Goal: Information Seeking & Learning: Compare options

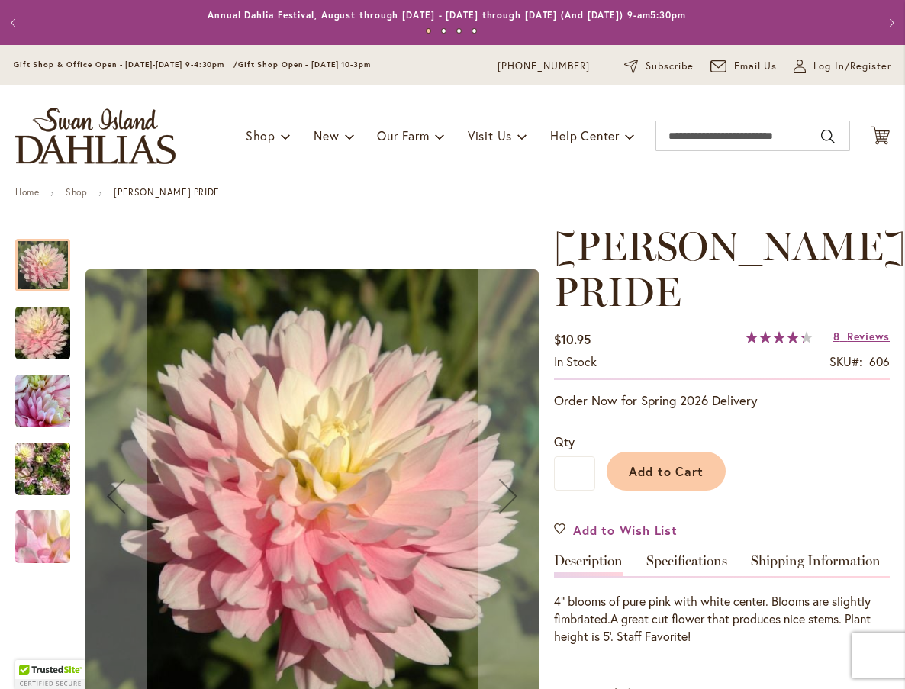
click at [24, 334] on img "CHILSON'S PRIDE" at bounding box center [43, 333] width 110 height 73
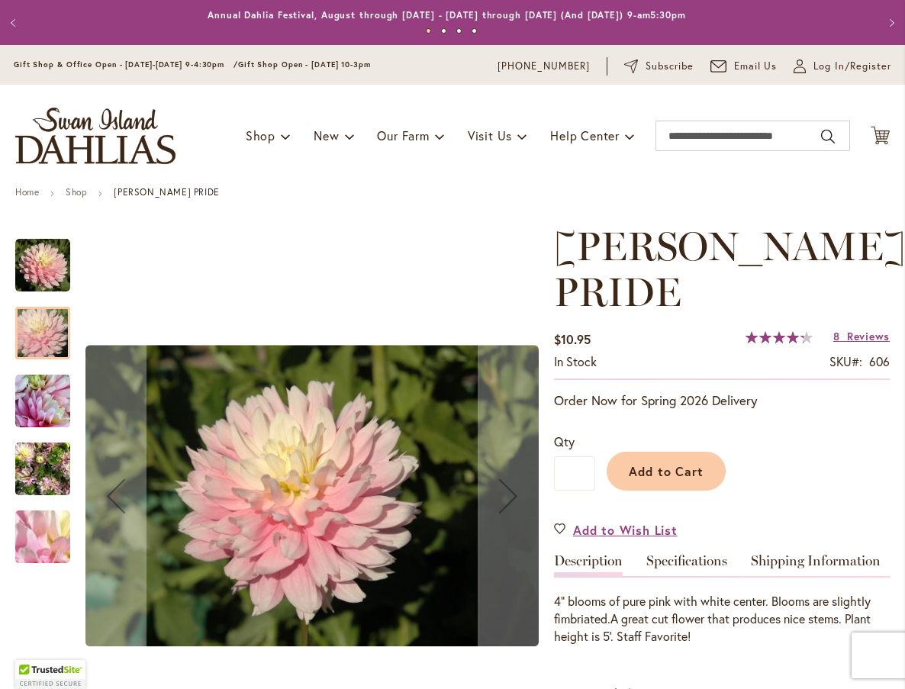
click at [27, 379] on img "CHILSON'S PRIDE" at bounding box center [42, 401] width 55 height 55
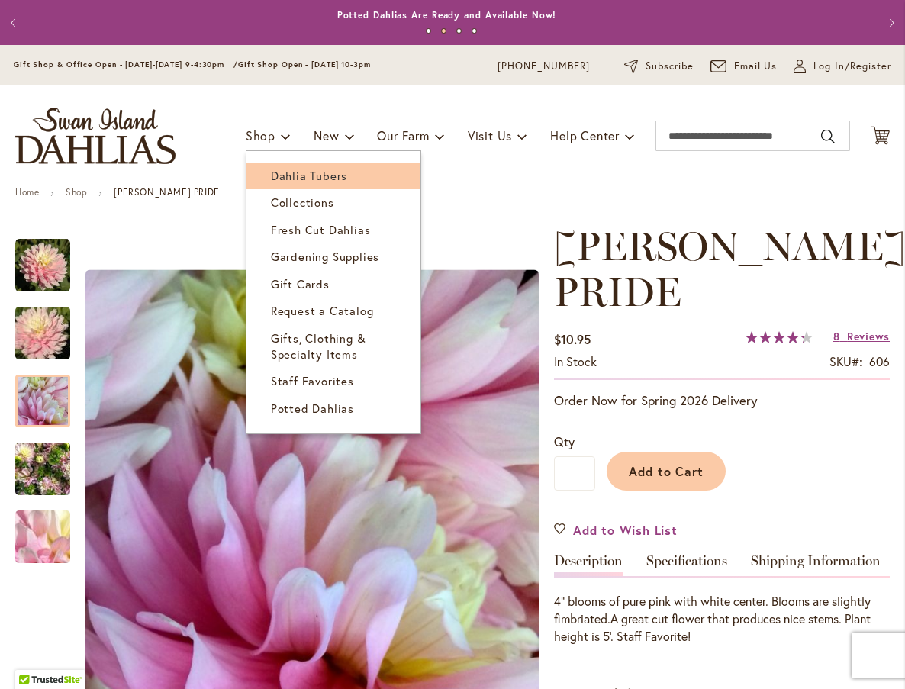
click at [271, 173] on span "Dahlia Tubers" at bounding box center [309, 175] width 76 height 15
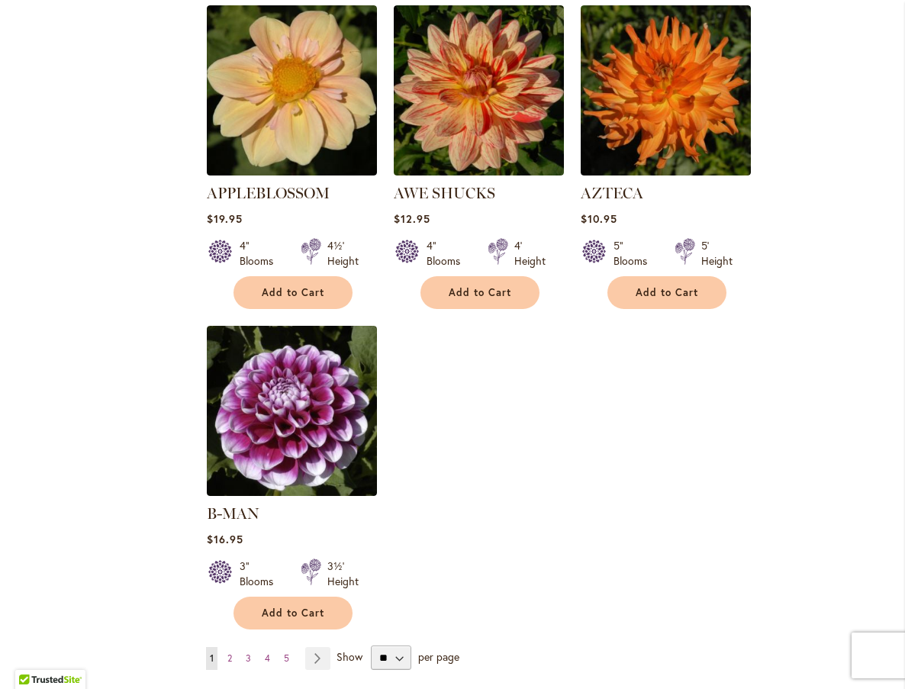
scroll to position [1602, 0]
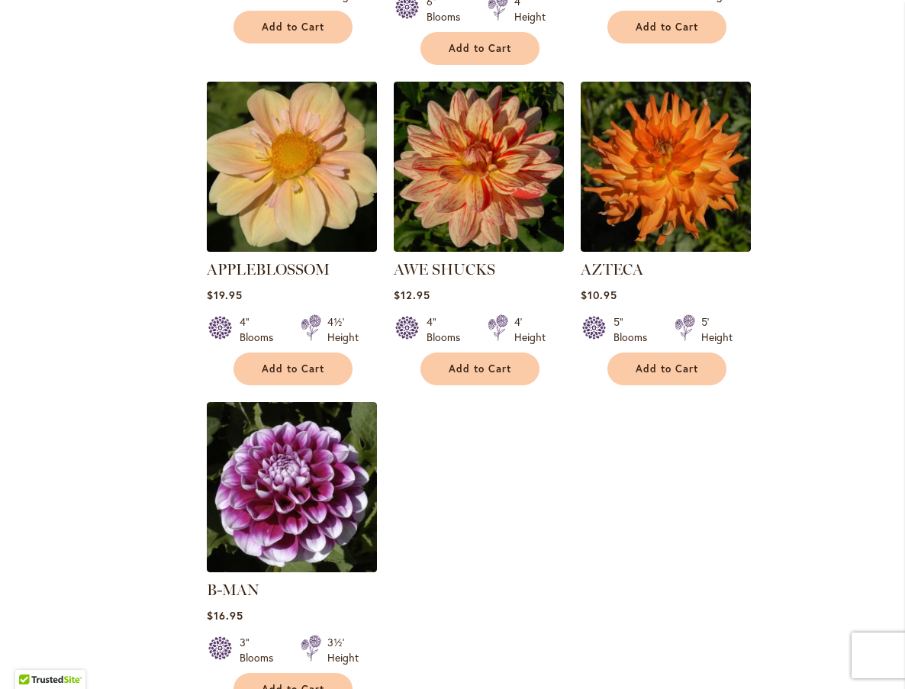
click at [255, 204] on img at bounding box center [292, 167] width 179 height 179
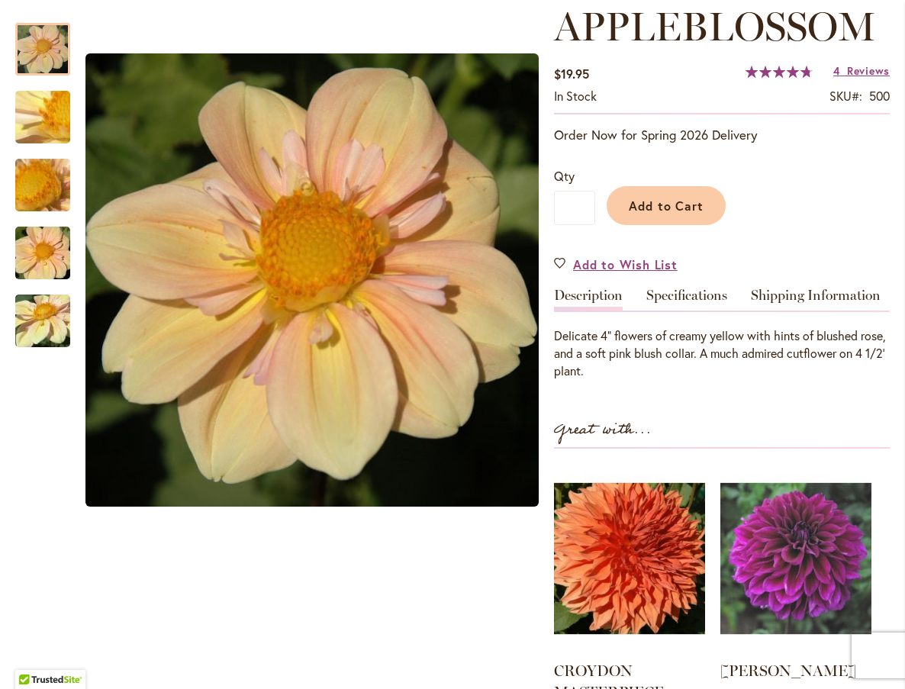
scroll to position [229, 0]
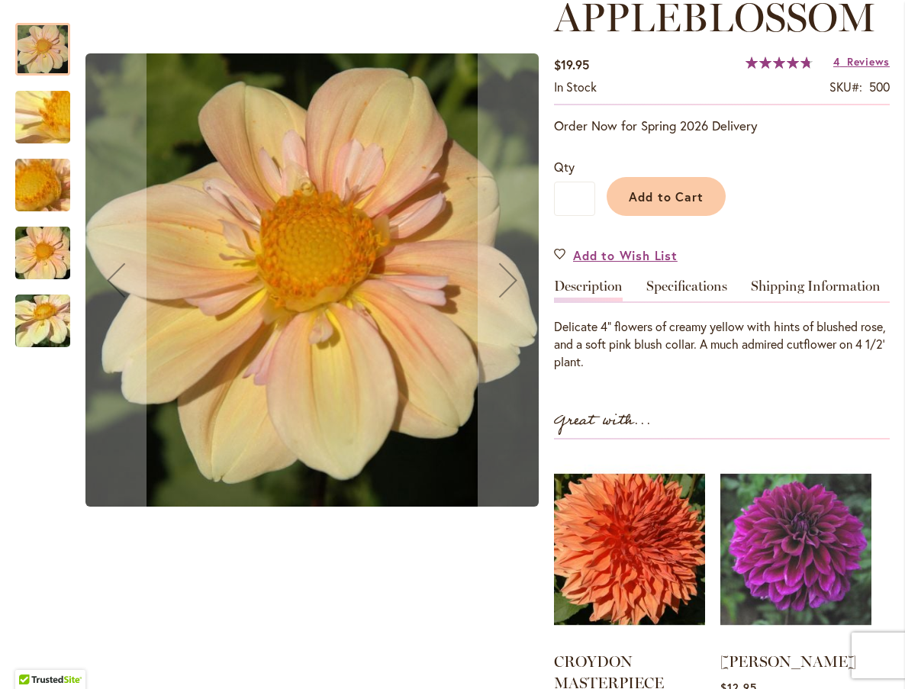
click at [27, 185] on img "APPLEBLOSSOM" at bounding box center [43, 185] width 110 height 82
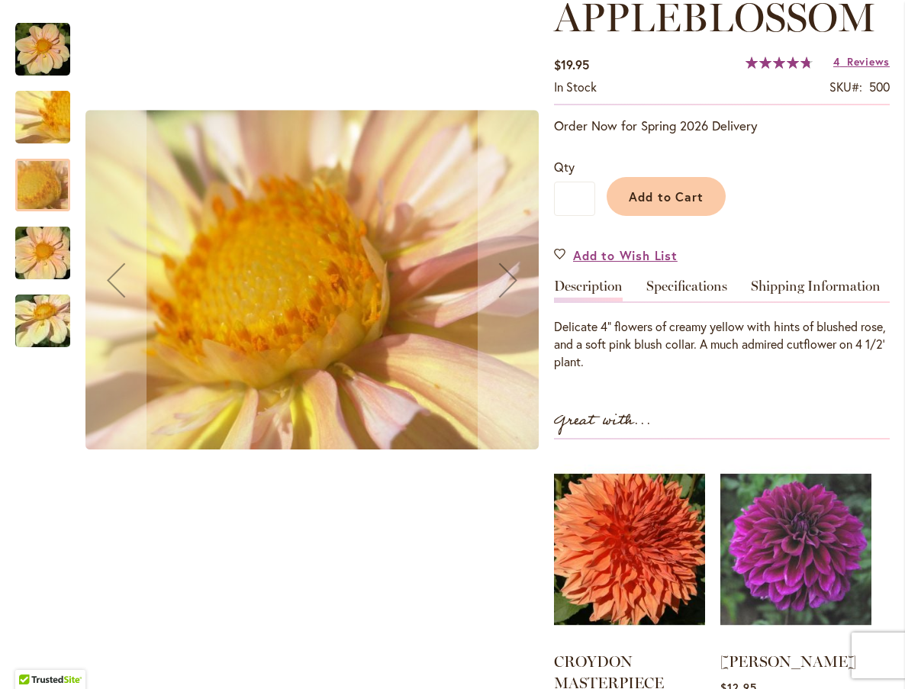
click at [39, 256] on img "APPLEBLOSSOM" at bounding box center [43, 253] width 110 height 73
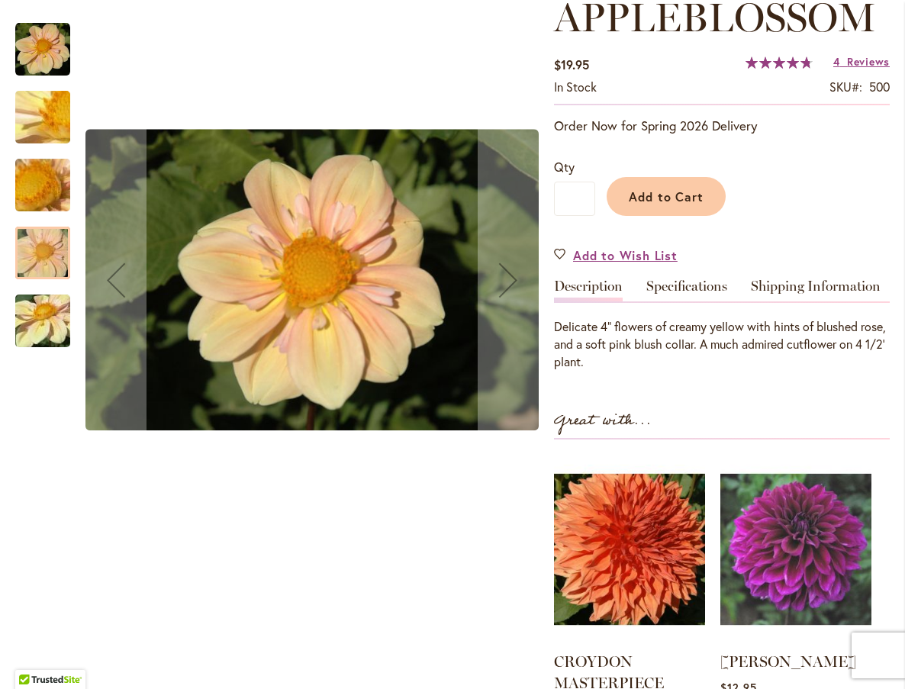
click at [37, 304] on img "APPLEBLOSSOM" at bounding box center [43, 321] width 110 height 82
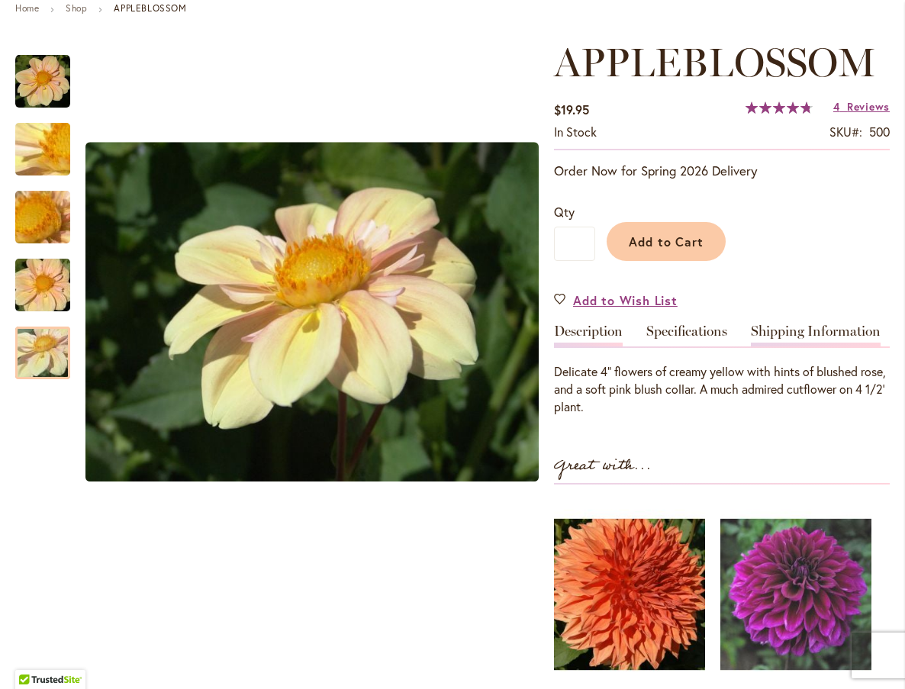
scroll to position [0, 0]
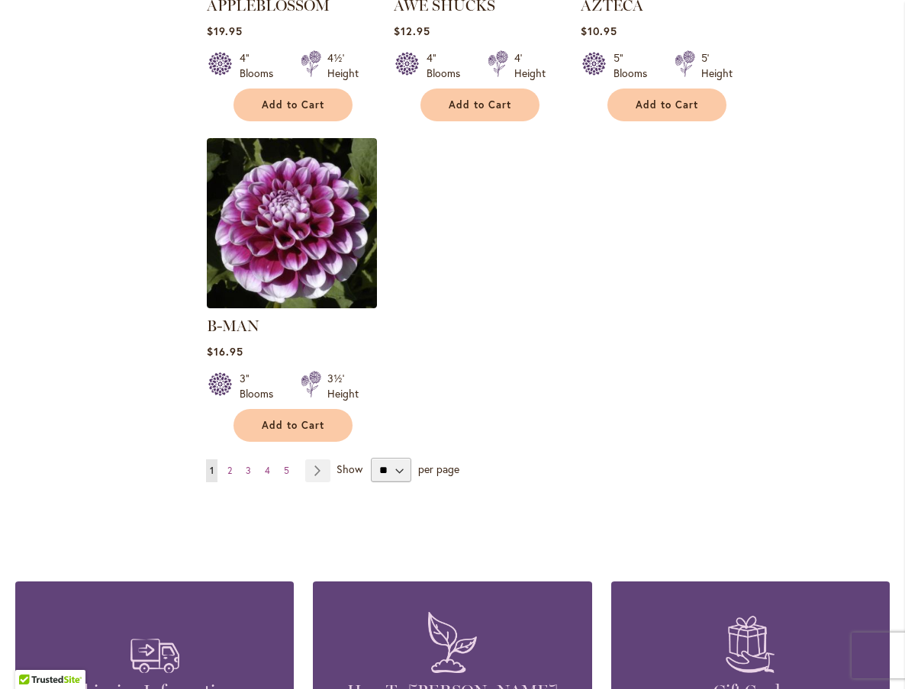
scroll to position [1908, 0]
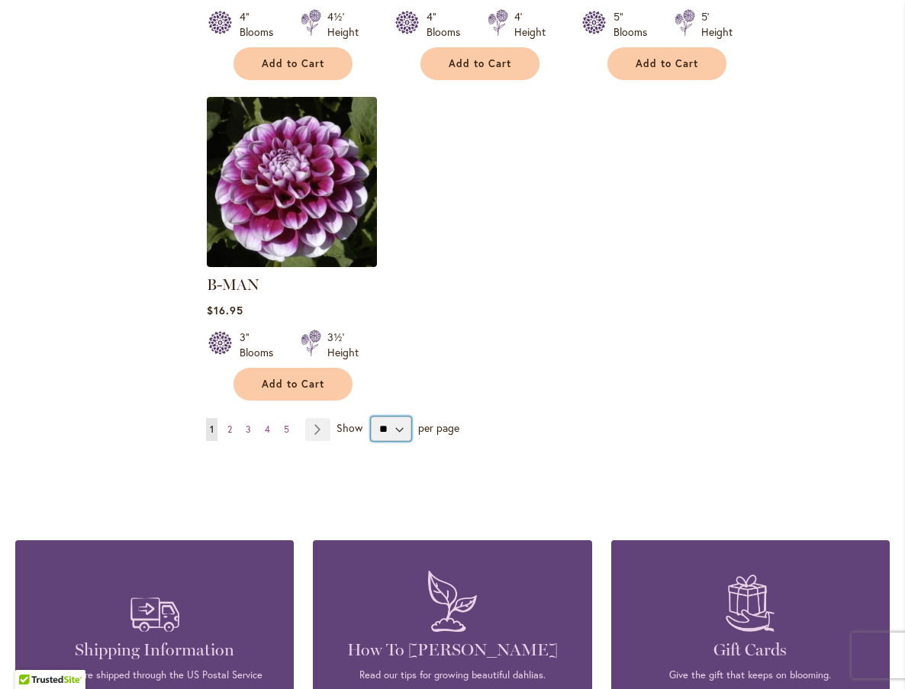
click at [394, 417] on select "** ** ** **" at bounding box center [391, 429] width 40 height 24
select select "**"
click at [371, 417] on select "** ** ** **" at bounding box center [391, 429] width 40 height 24
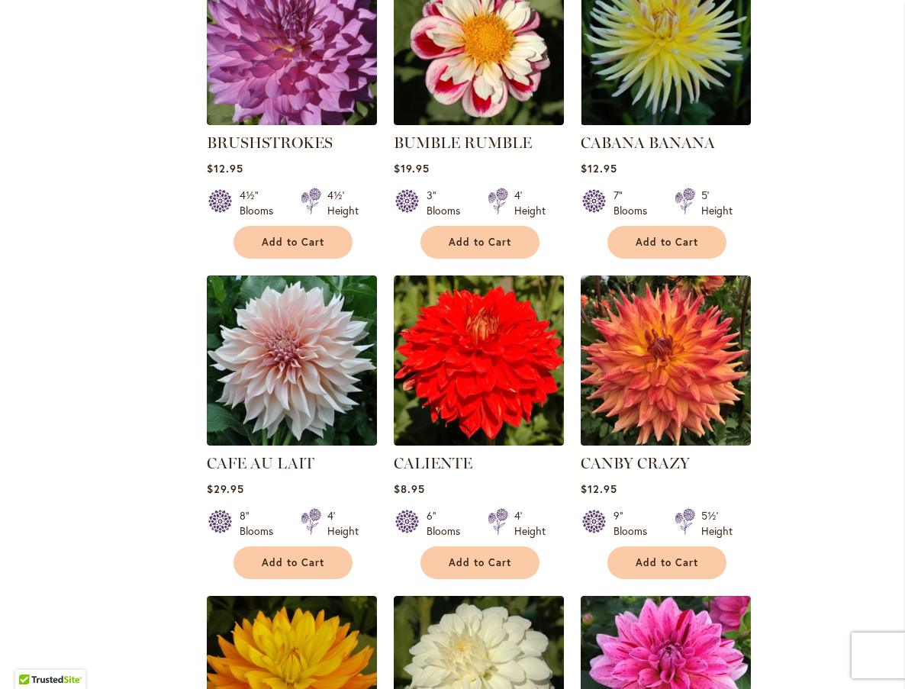
scroll to position [6257, 0]
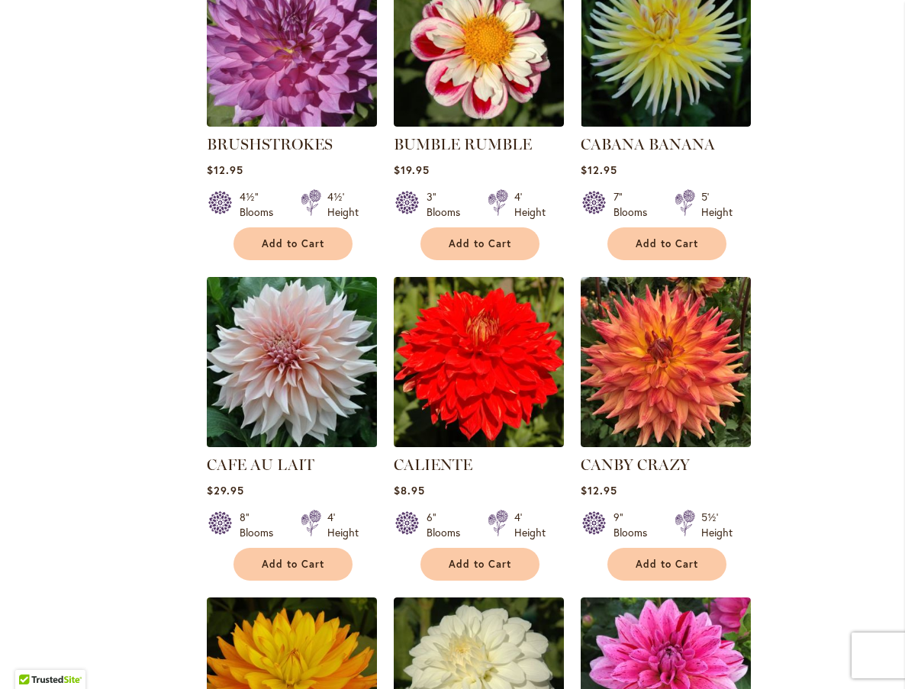
click at [266, 305] on img at bounding box center [292, 362] width 179 height 179
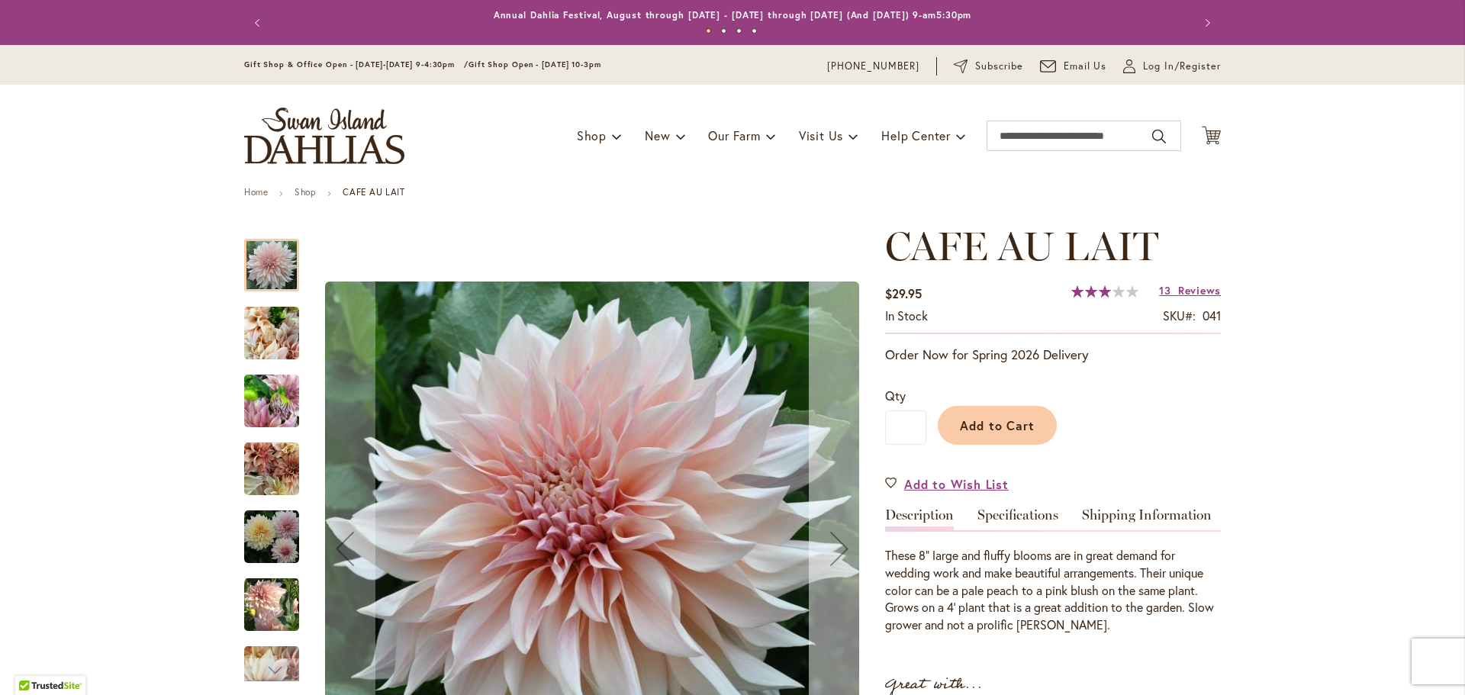
click at [816, 549] on div "Next" at bounding box center [839, 548] width 61 height 61
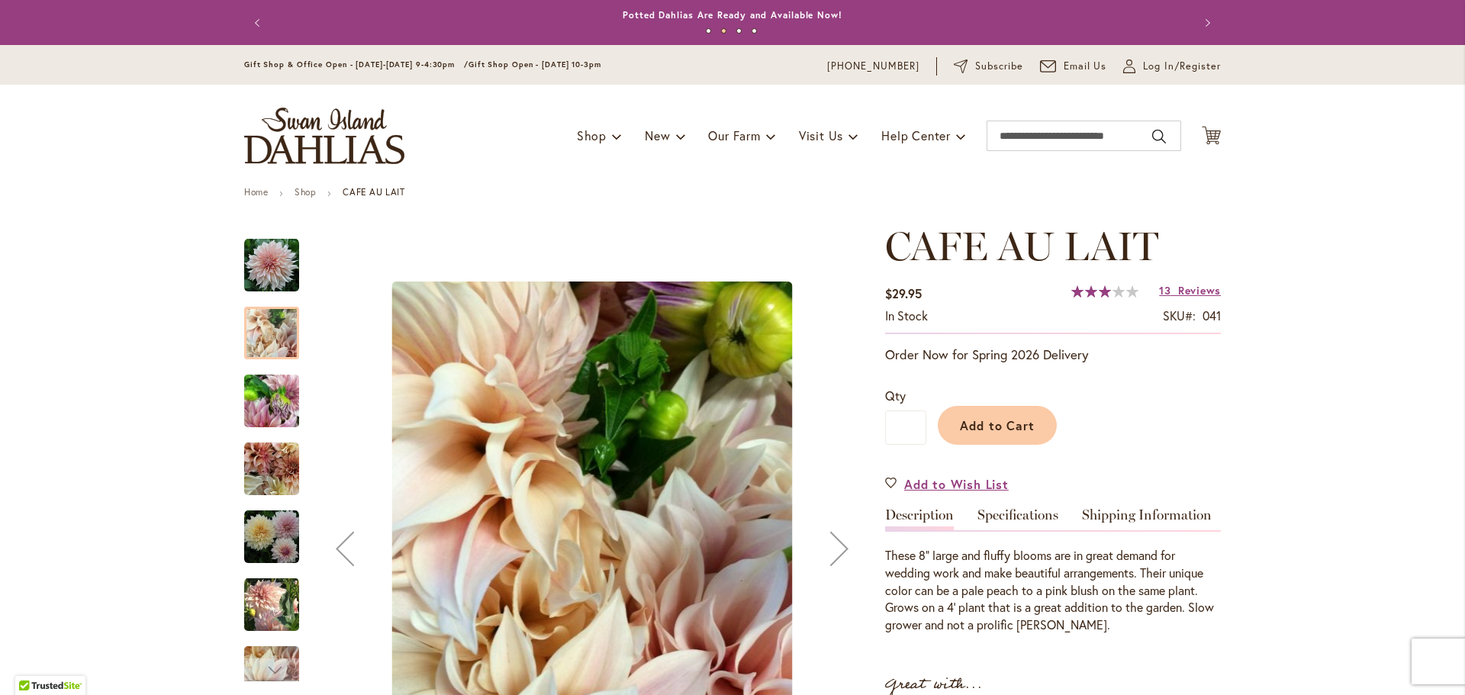
click at [817, 549] on div "Next" at bounding box center [839, 548] width 61 height 61
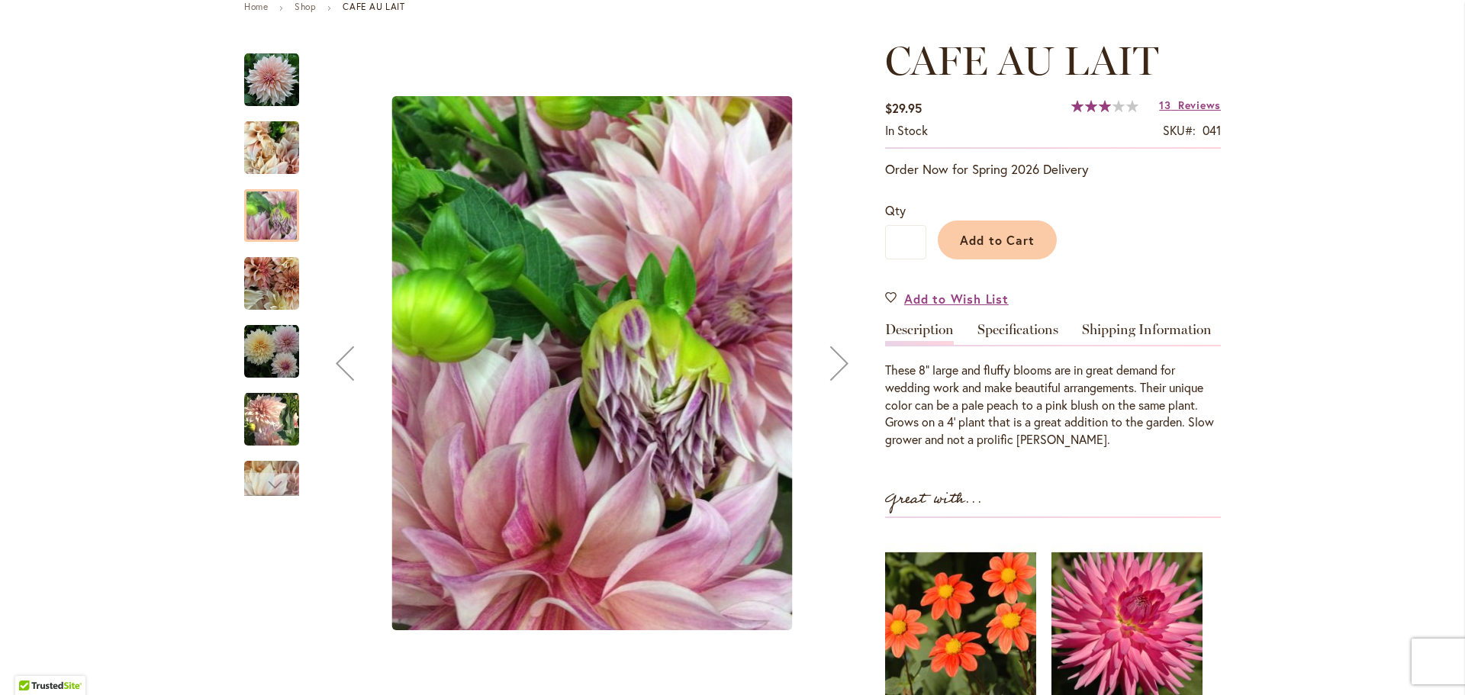
scroll to position [229, 0]
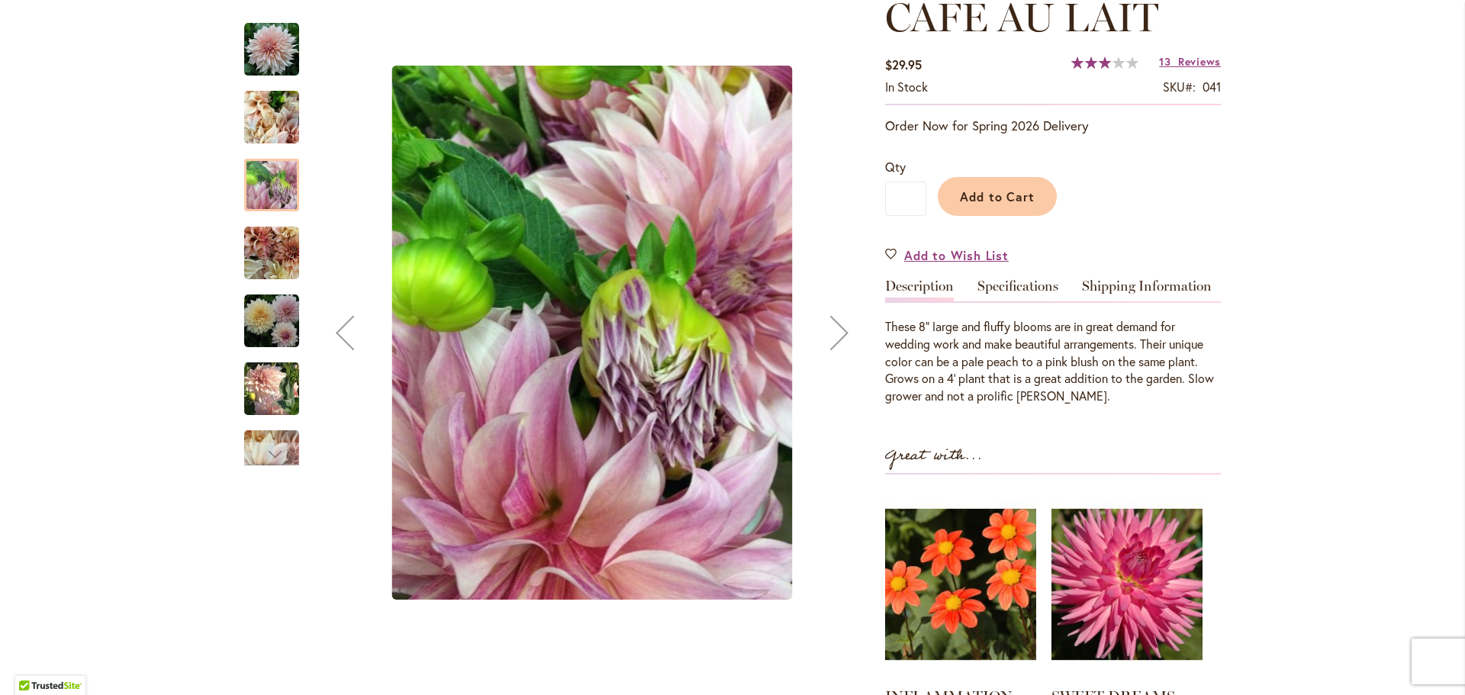
click at [832, 332] on div "Next" at bounding box center [839, 332] width 61 height 61
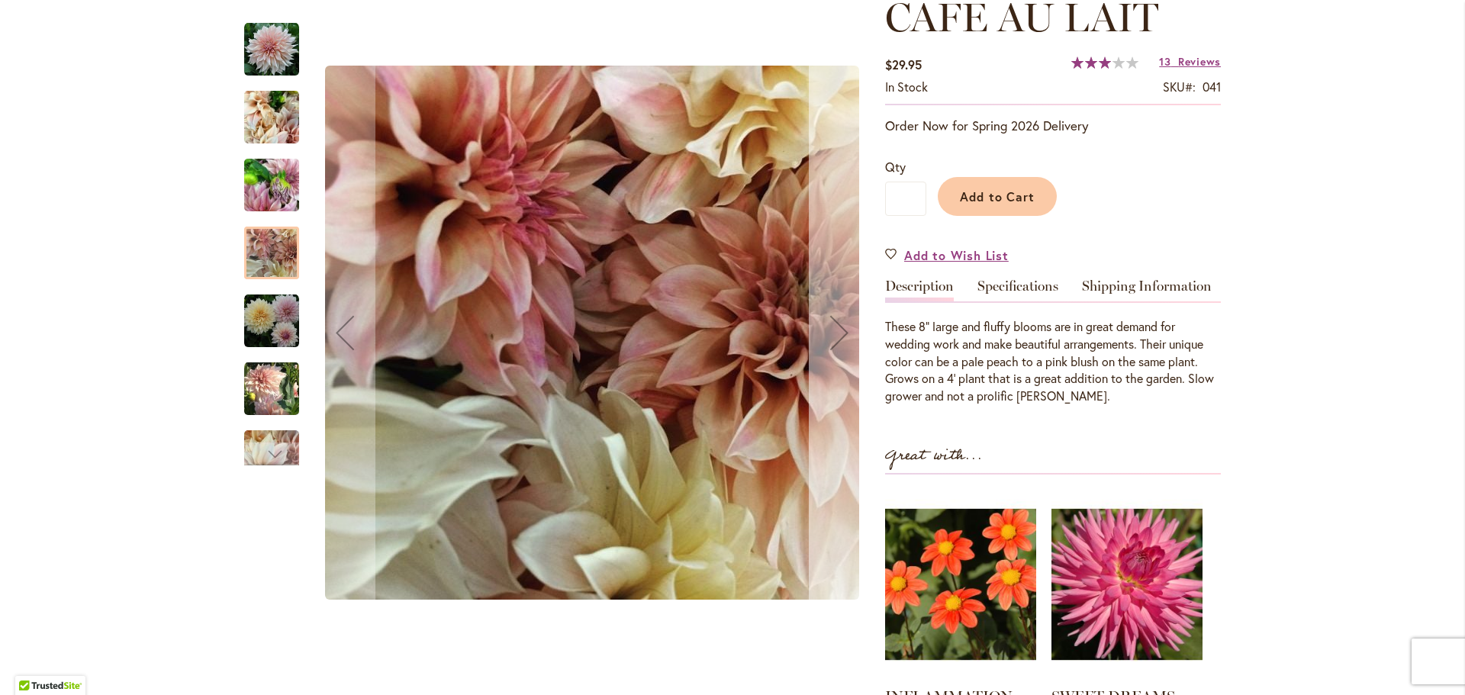
click at [832, 332] on div "Next" at bounding box center [839, 332] width 61 height 61
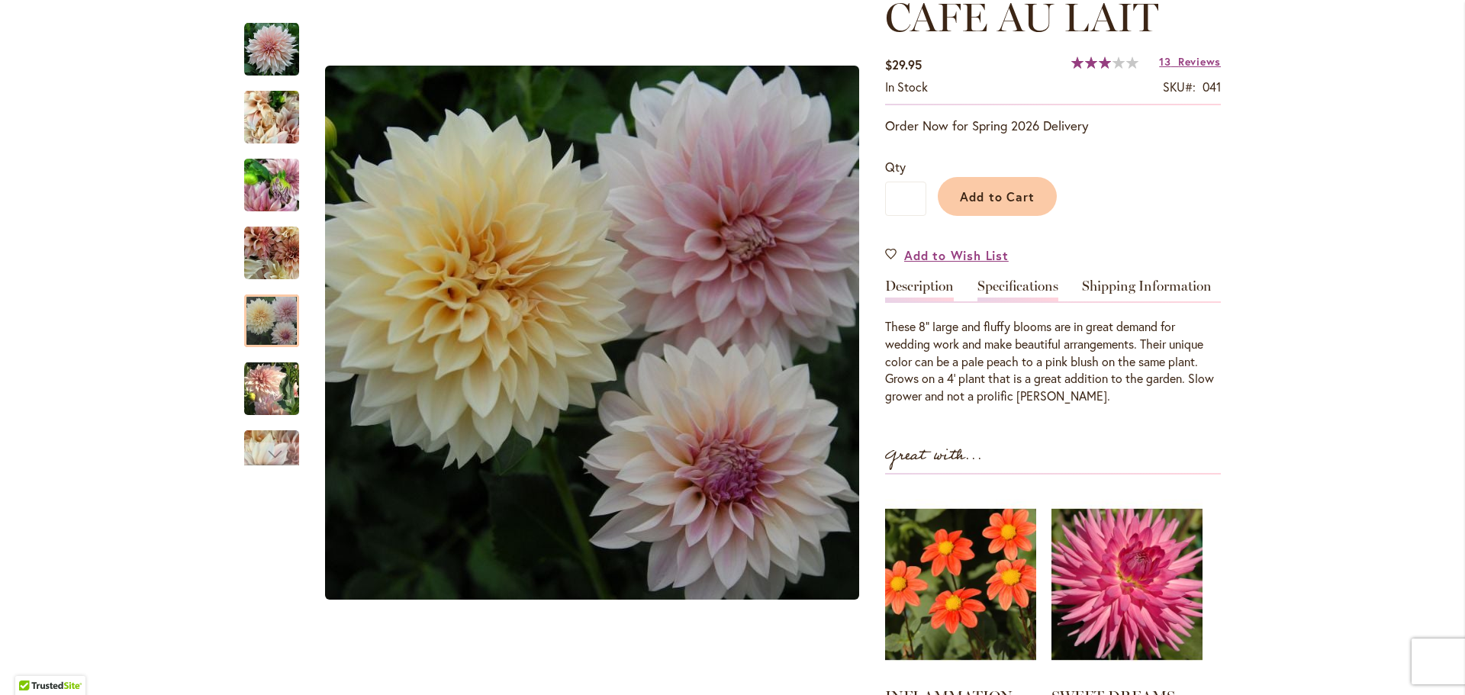
click at [904, 285] on link "Specifications" at bounding box center [1017, 290] width 81 height 22
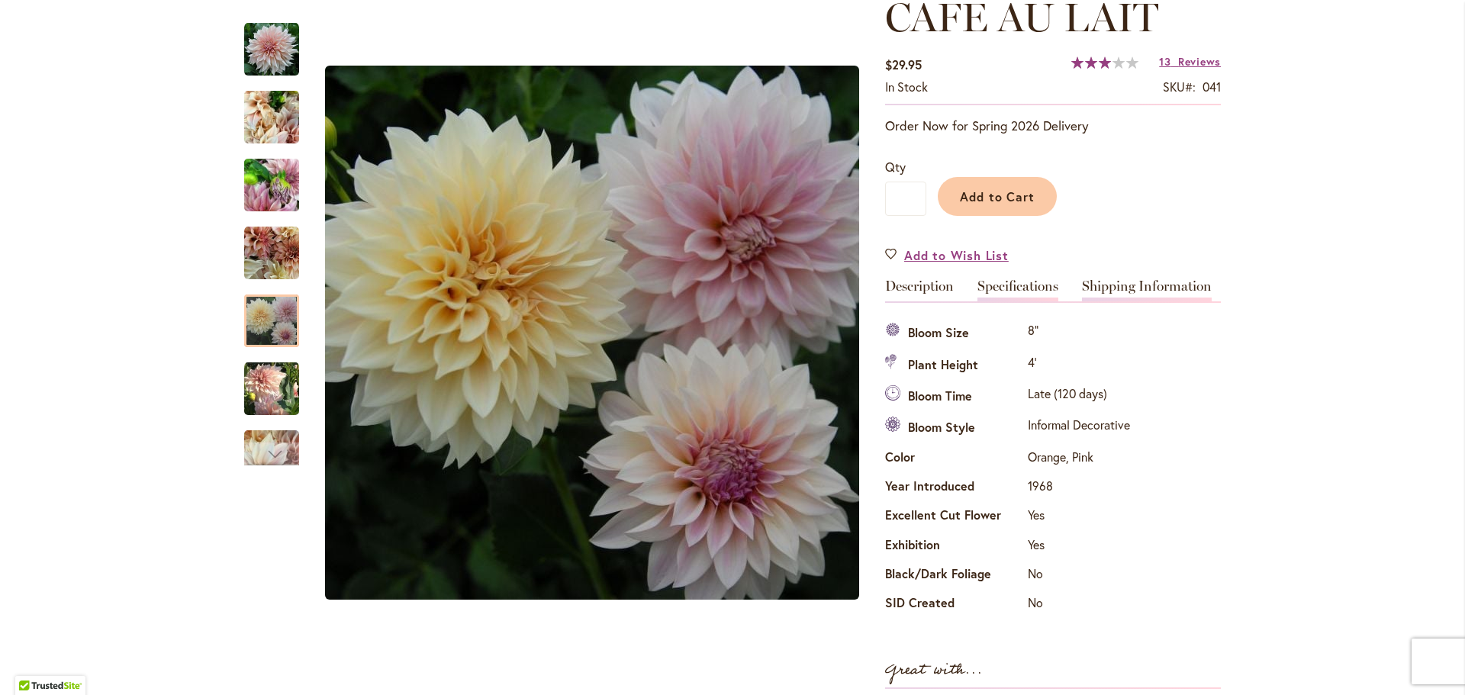
click at [904, 285] on link "Shipping Information" at bounding box center [1147, 290] width 130 height 22
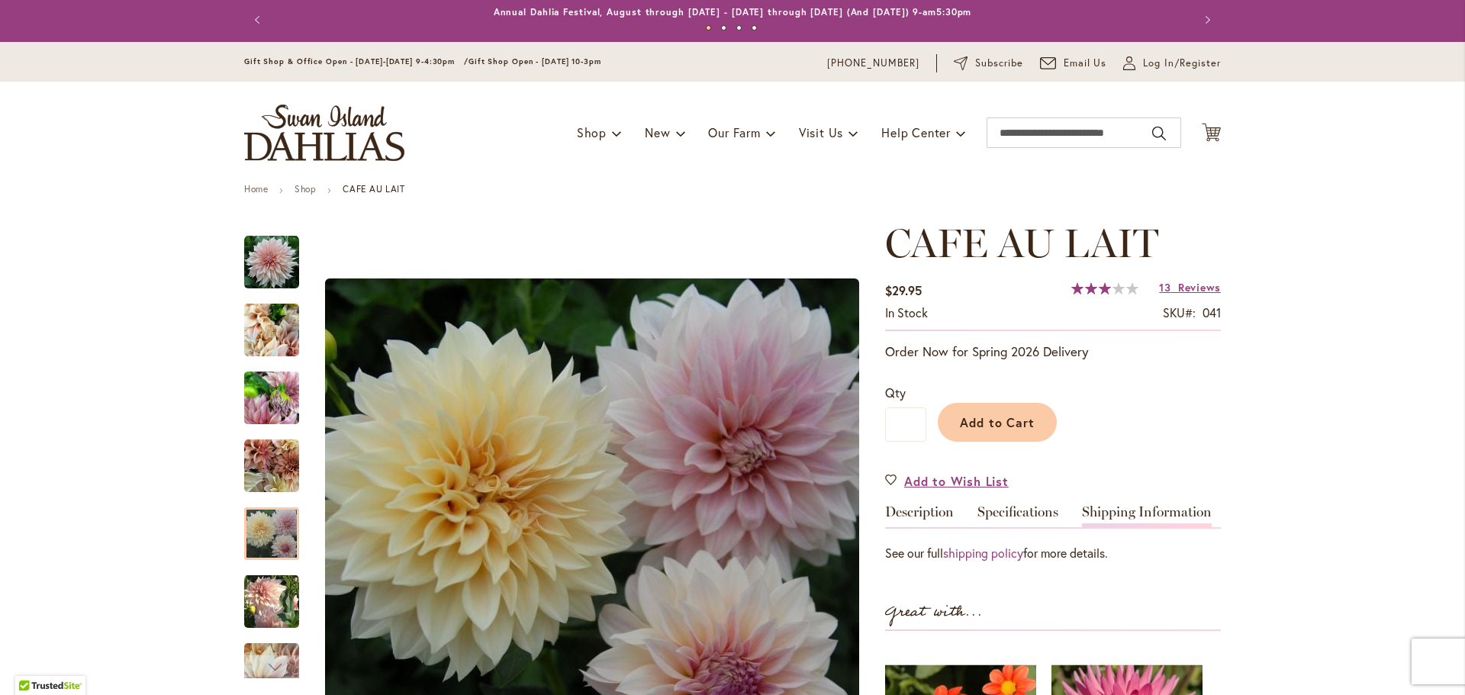
scroll to position [0, 0]
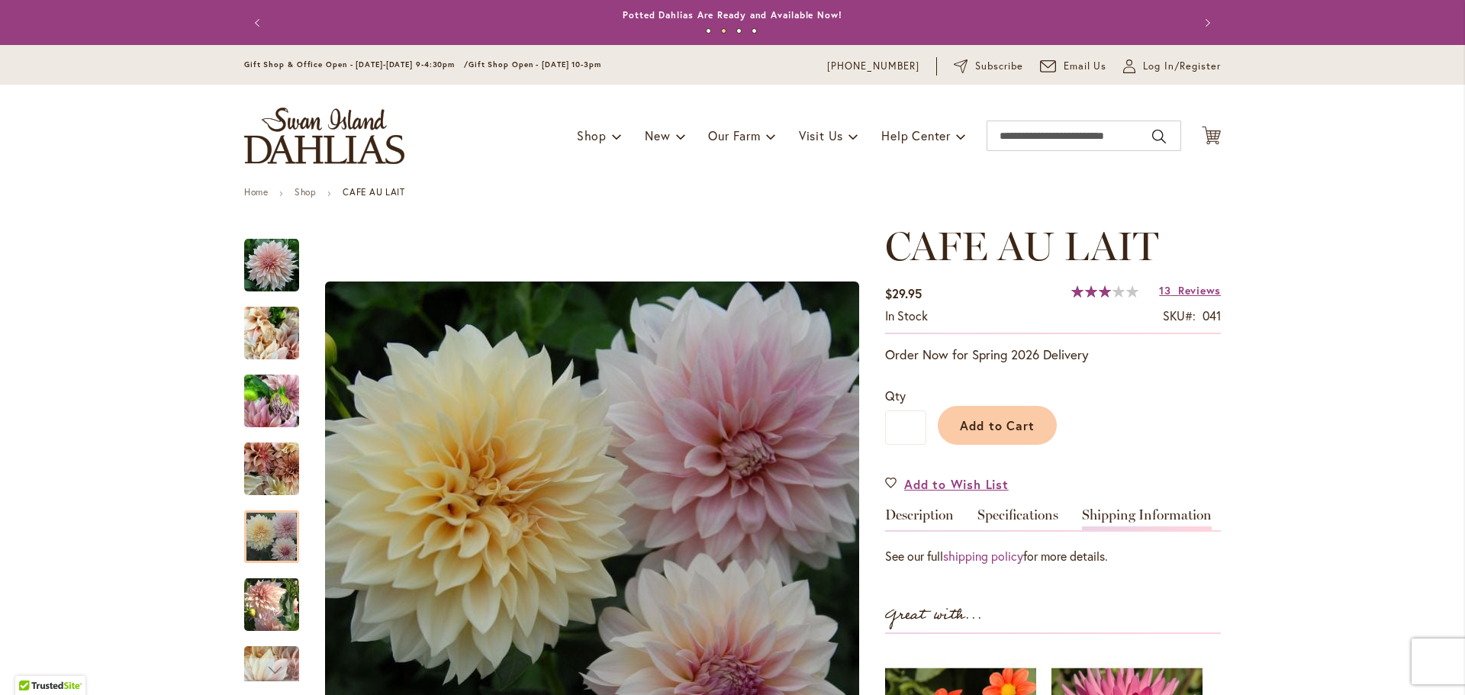
click at [904, 503] on div "CAFE AU LAIT $29.95 In stock SKU 041 Rating: 60 % of 100 13 Reviews Add Your Re…" at bounding box center [1053, 618] width 336 height 789
click at [904, 514] on link "Description" at bounding box center [919, 519] width 69 height 22
